Goal: Find specific page/section: Find specific page/section

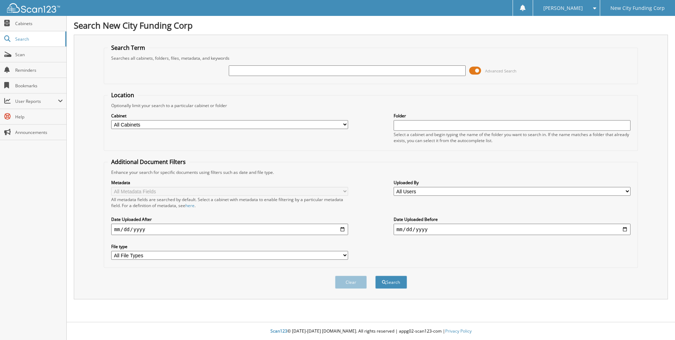
click at [250, 69] on input "text" at bounding box center [347, 70] width 237 height 11
type input "374827"
click at [375, 275] on button "Search" at bounding box center [391, 281] width 32 height 13
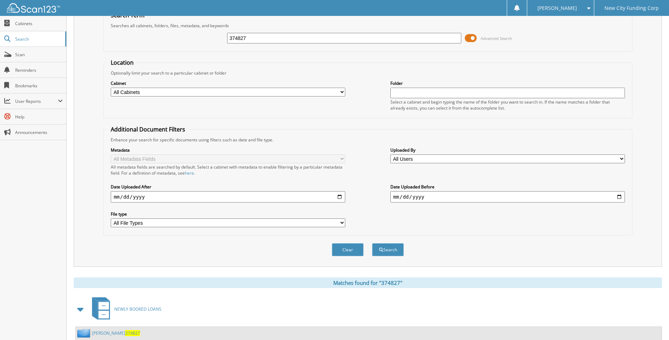
scroll to position [83, 0]
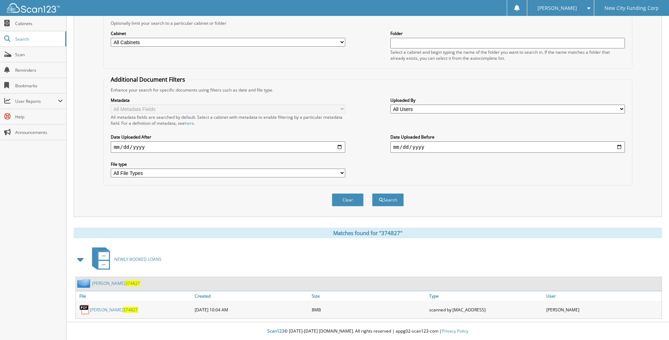
click at [132, 307] on link "christopher mcknight 374827" at bounding box center [114, 309] width 48 height 6
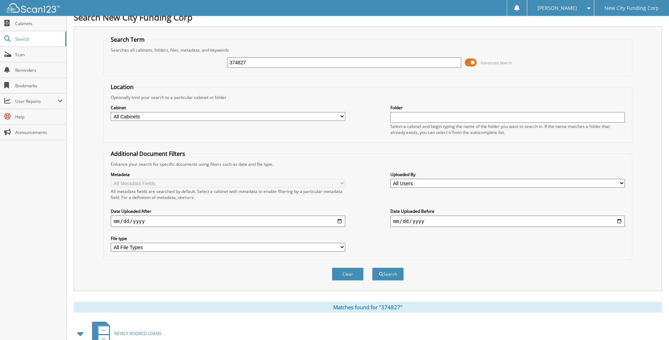
scroll to position [0, 0]
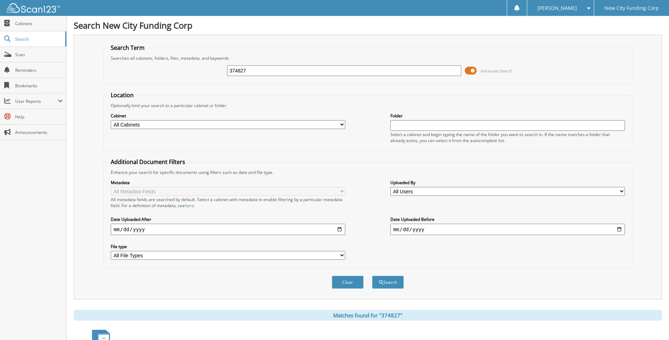
click at [270, 68] on input "374827" at bounding box center [344, 70] width 235 height 11
type input "357683"
click at [372, 275] on button "Search" at bounding box center [388, 281] width 32 height 13
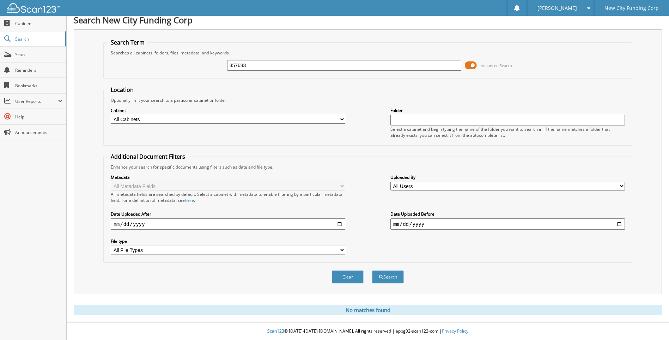
drag, startPoint x: 262, startPoint y: 65, endPoint x: 205, endPoint y: 60, distance: 56.6
click at [205, 60] on div "357683 Advanced Search" at bounding box center [367, 65] width 521 height 19
type input "[PERSON_NAME]"
click at [372, 270] on button "Search" at bounding box center [388, 276] width 32 height 13
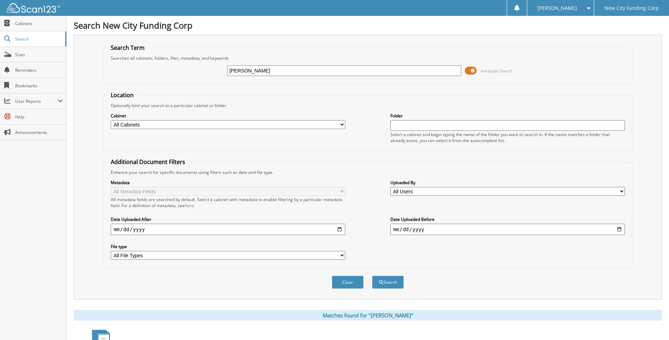
click at [286, 73] on input "[PERSON_NAME]" at bounding box center [344, 70] width 235 height 11
type input "339403"
click at [372, 275] on button "Search" at bounding box center [388, 281] width 32 height 13
click at [307, 73] on input "339403" at bounding box center [344, 70] width 235 height 11
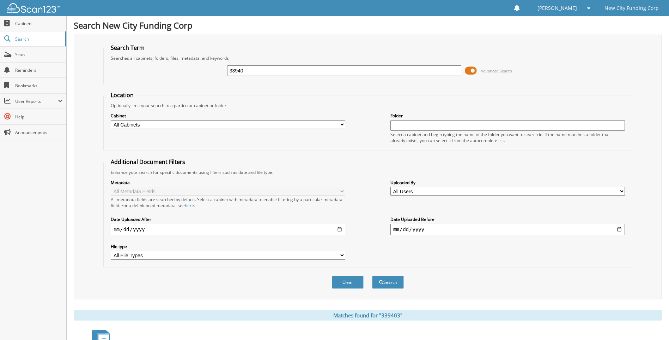
type input "339403"
click at [372, 275] on button "Search" at bounding box center [388, 281] width 32 height 13
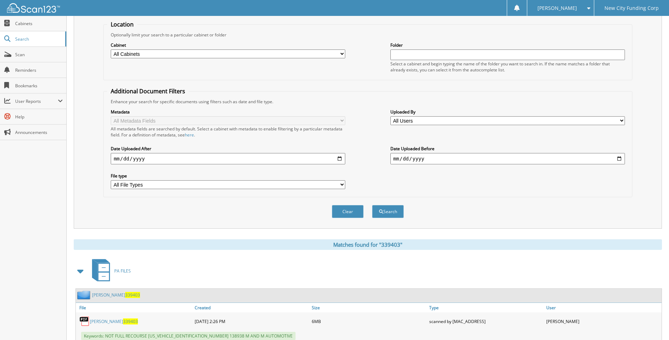
scroll to position [94, 0]
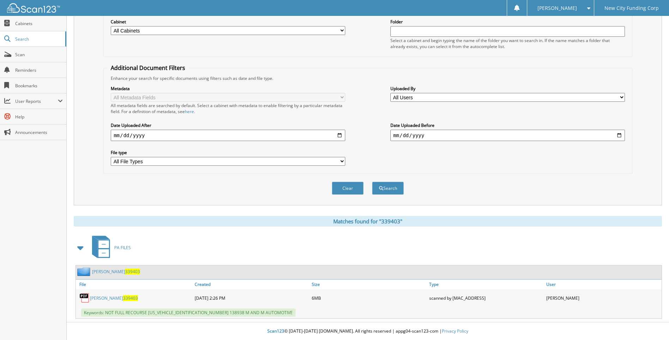
click at [105, 299] on link "PETER BURDIER 339403" at bounding box center [114, 298] width 48 height 6
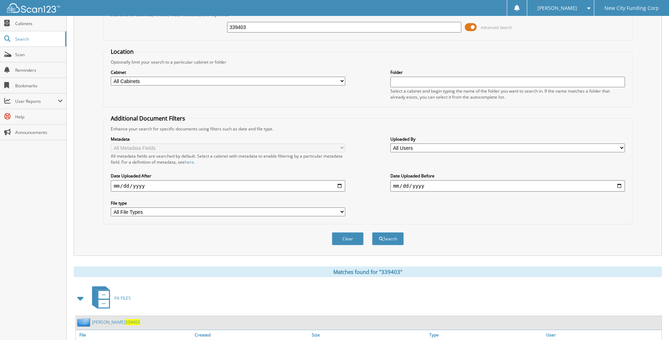
scroll to position [0, 0]
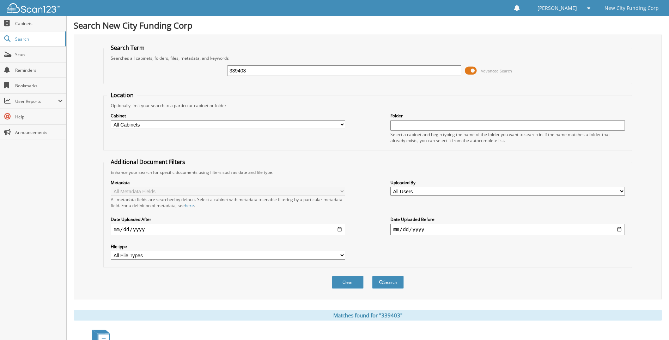
click at [254, 69] on input "339403" at bounding box center [344, 70] width 235 height 11
type input "364960"
click at [372, 275] on button "Search" at bounding box center [388, 281] width 32 height 13
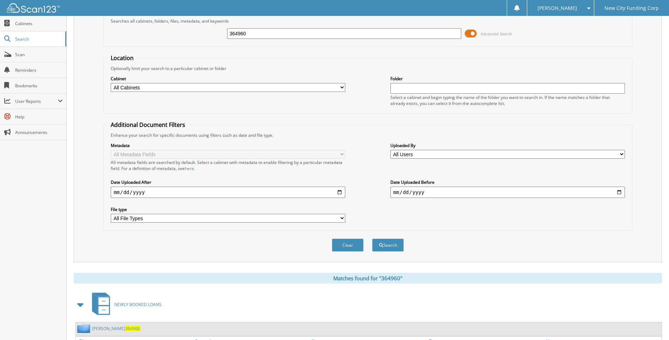
scroll to position [83, 0]
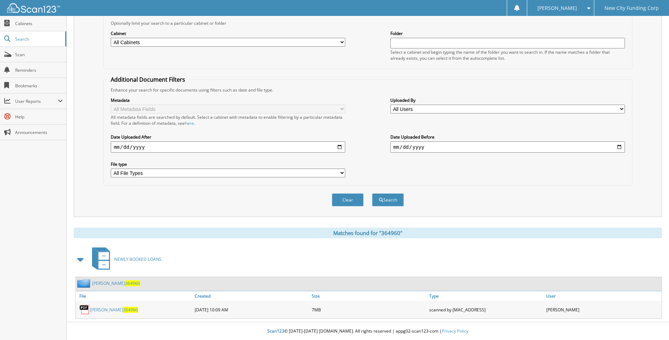
click at [120, 310] on link "CHERITA CAMINERO 364960" at bounding box center [114, 309] width 48 height 6
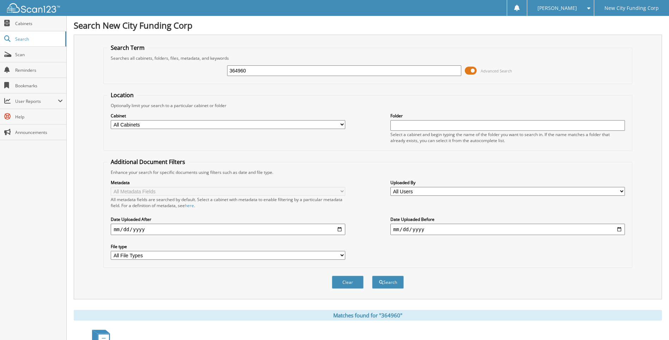
click at [256, 71] on input "364960" at bounding box center [344, 70] width 235 height 11
type input "343653"
click at [372, 275] on button "Search" at bounding box center [388, 281] width 32 height 13
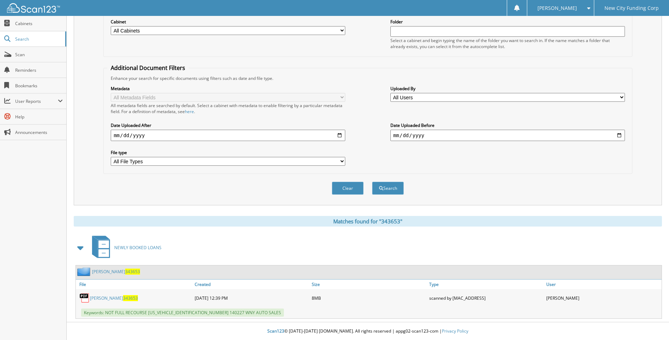
click at [133, 298] on span "343653" at bounding box center [130, 298] width 15 height 6
